Goal: Check status: Check status

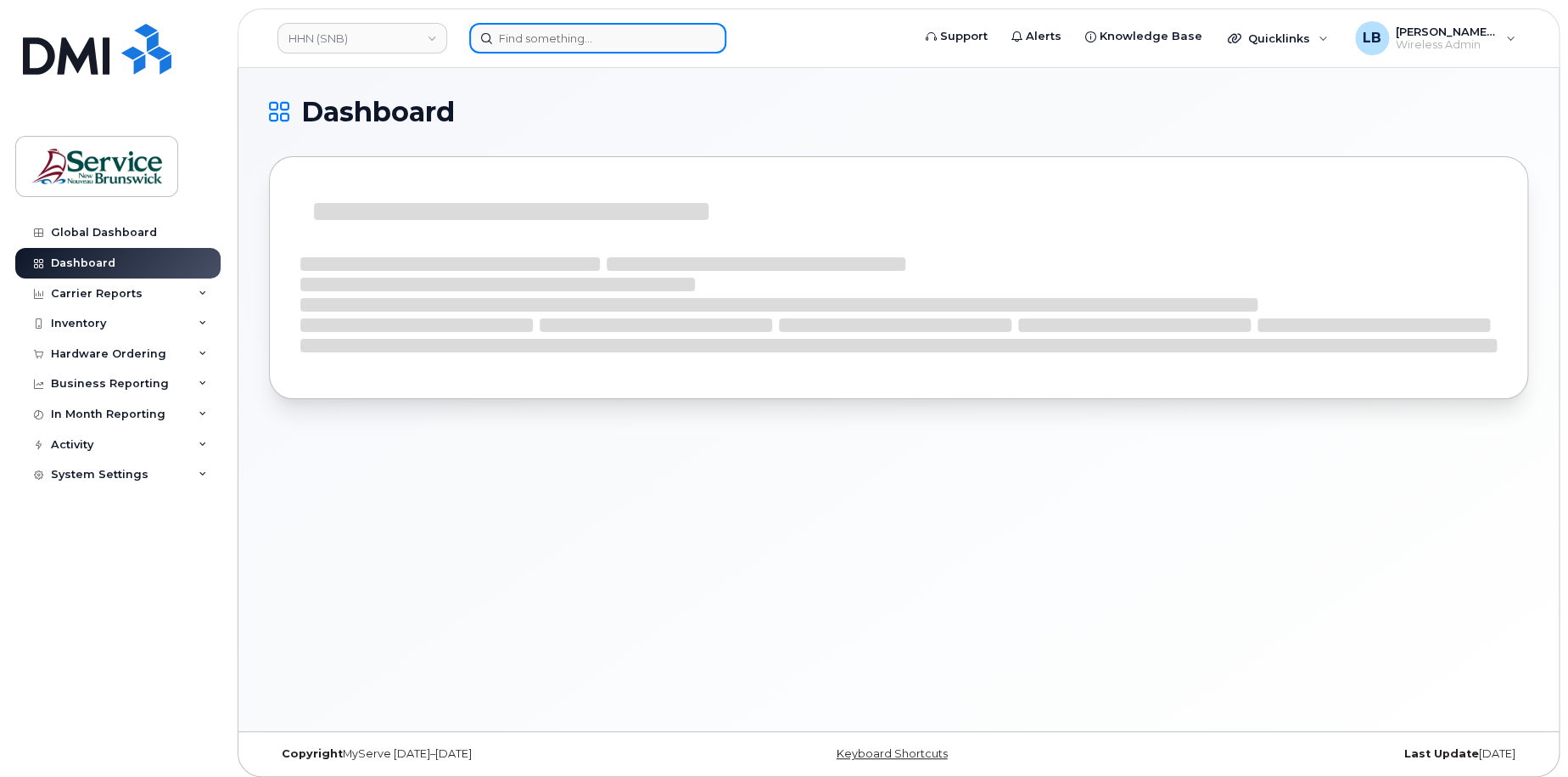
click at [561, 41] on input at bounding box center [598, 37] width 257 height 30
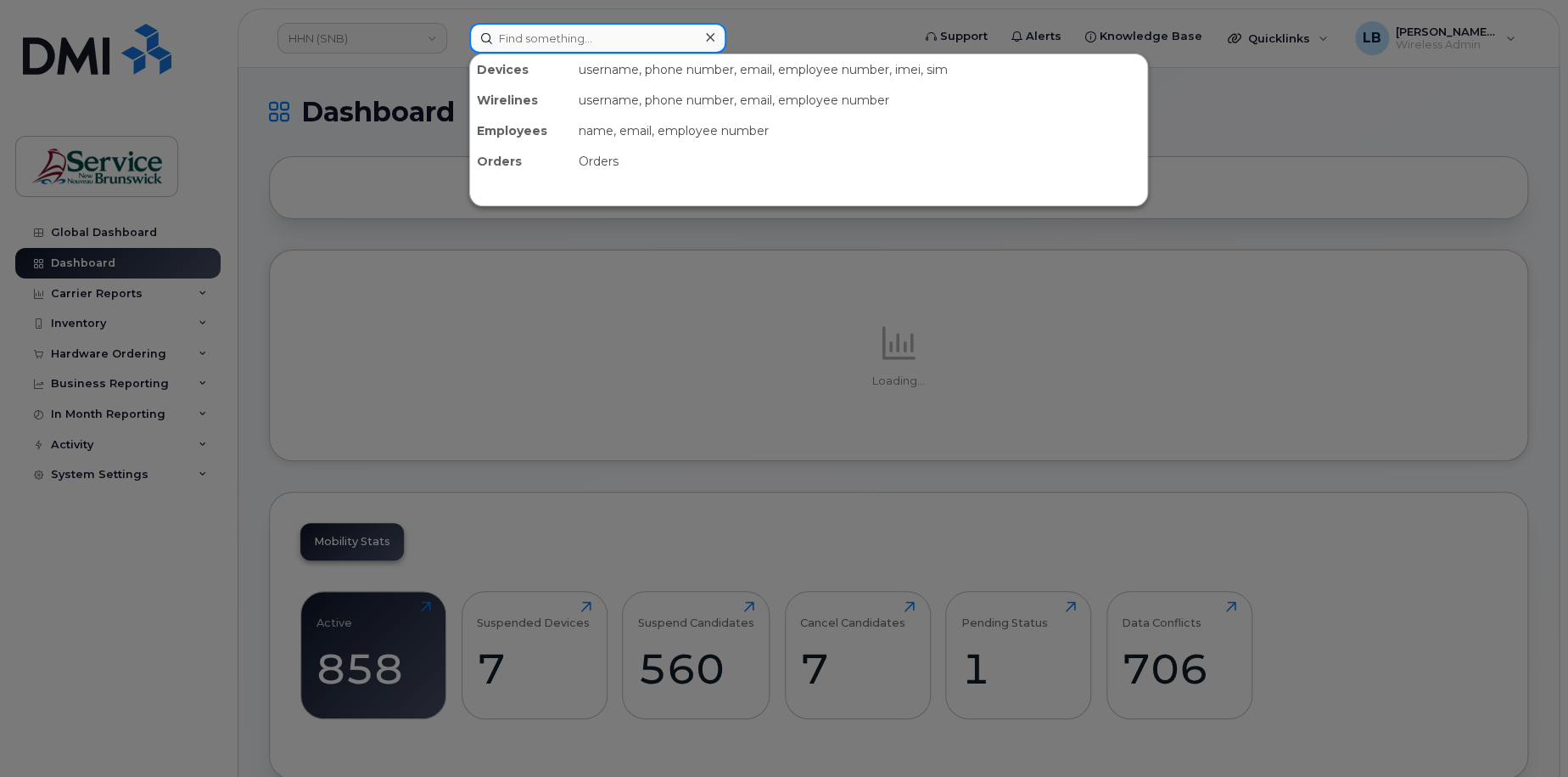
paste input "299966"
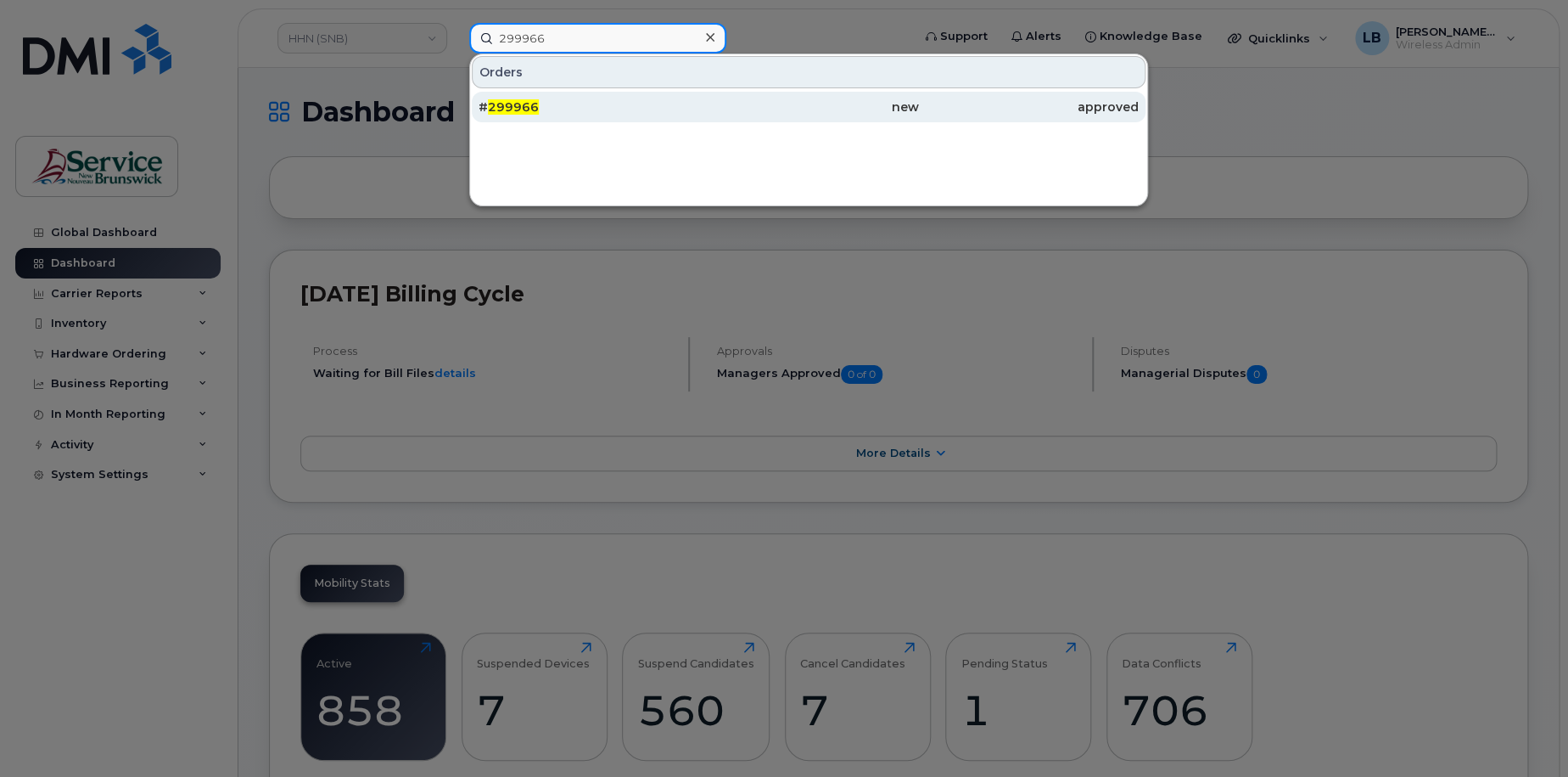
type input "299966"
click at [575, 108] on div "# 299966" at bounding box center [588, 107] width 220 height 17
